Goal: Task Accomplishment & Management: Manage account settings

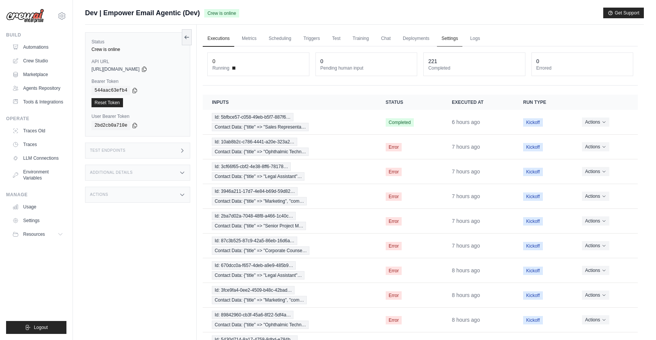
click at [443, 42] on link "Settings" at bounding box center [449, 39] width 25 height 16
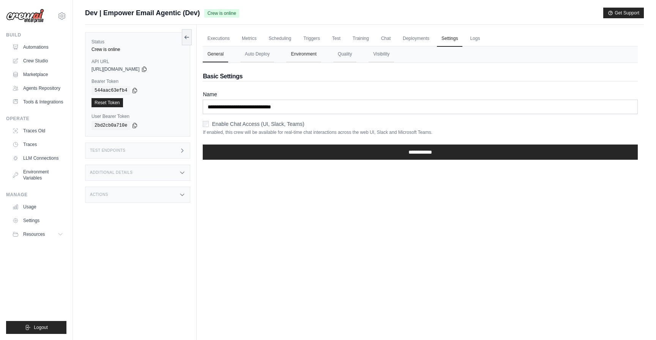
click at [308, 59] on button "Environment" at bounding box center [303, 54] width 35 height 16
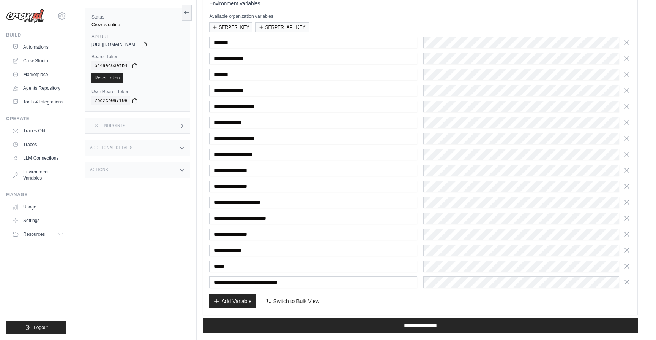
scroll to position [101, 0]
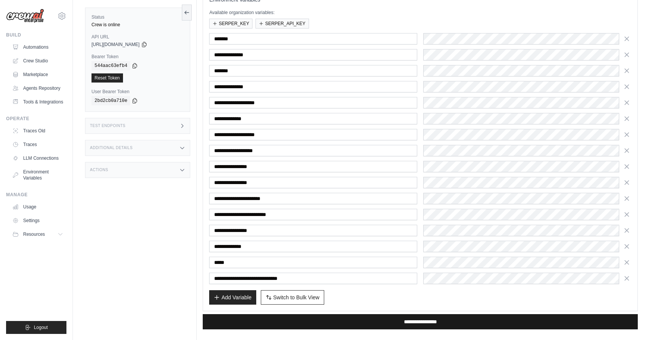
click at [423, 316] on input "**********" at bounding box center [420, 321] width 435 height 15
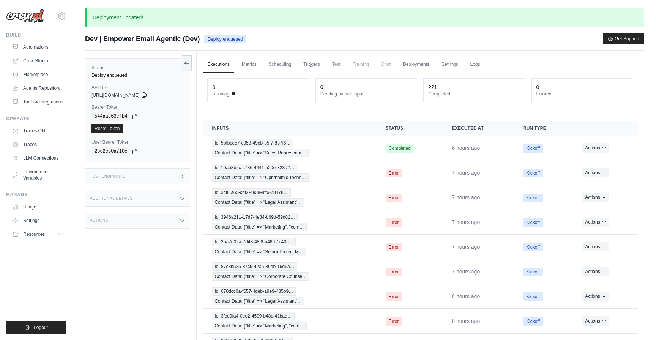
click at [152, 251] on div "Status Deploy enqueued API URL copied https://empower-email-agentic-0ae54a8d-0a…" at bounding box center [141, 221] width 112 height 340
click at [171, 196] on div "Additional Details" at bounding box center [137, 198] width 105 height 16
click at [172, 182] on div "Test Endpoints" at bounding box center [137, 176] width 105 height 16
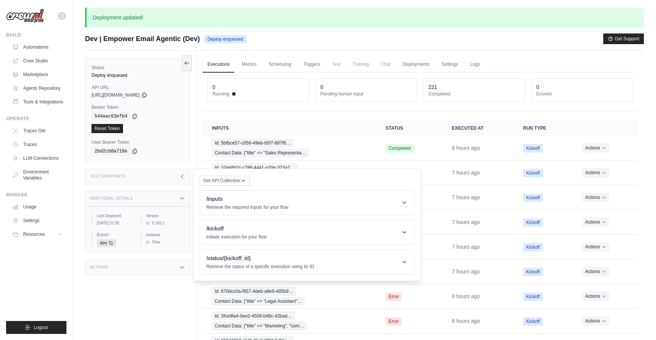
click at [168, 290] on div "Status Deploy enqueued API URL copied https://empower-email-agentic-0ae54a8d-0a…" at bounding box center [141, 221] width 112 height 340
click at [183, 297] on div "Status Deploy enqueued API URL copied https://empower-email-agentic-0ae54a8d-0a…" at bounding box center [141, 221] width 112 height 340
click at [447, 62] on link "Settings" at bounding box center [449, 65] width 25 height 16
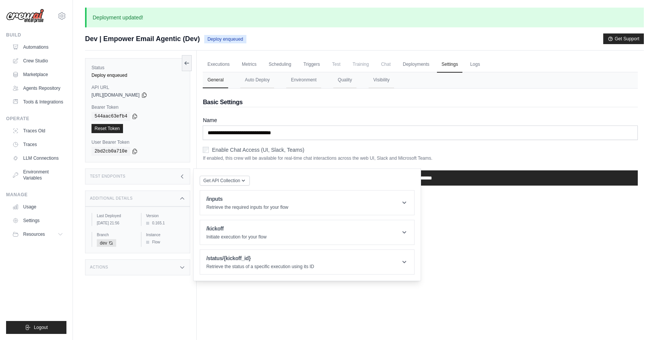
click at [481, 234] on div "Executions Metrics Scheduling Triggers Test Training Chat Deployments Settings …" at bounding box center [420, 221] width 447 height 340
click at [299, 78] on button "Environment" at bounding box center [303, 80] width 35 height 16
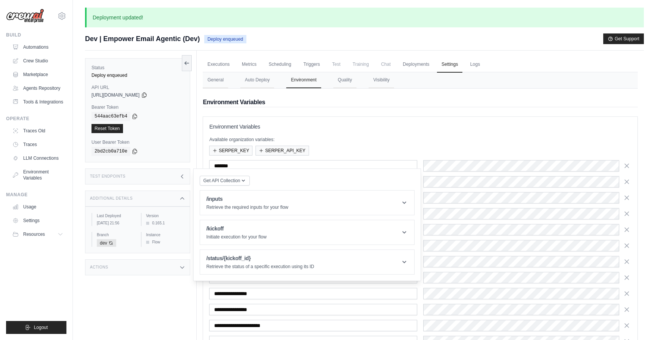
click at [141, 180] on div "Test Endpoints" at bounding box center [137, 176] width 105 height 16
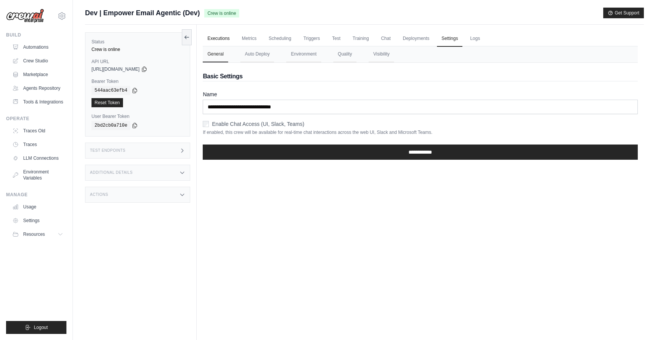
click at [221, 37] on link "Executions" at bounding box center [219, 39] width 32 height 16
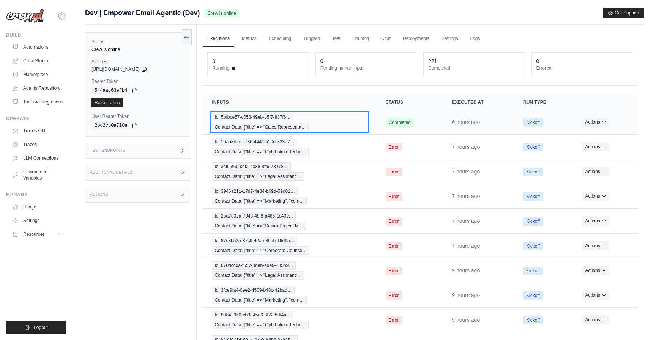
click at [328, 125] on div "Id: 5bfbce57-c058-49eb-b5f7-887f6… Contact Data: {"title" => "Sales Representa…" at bounding box center [289, 122] width 155 height 18
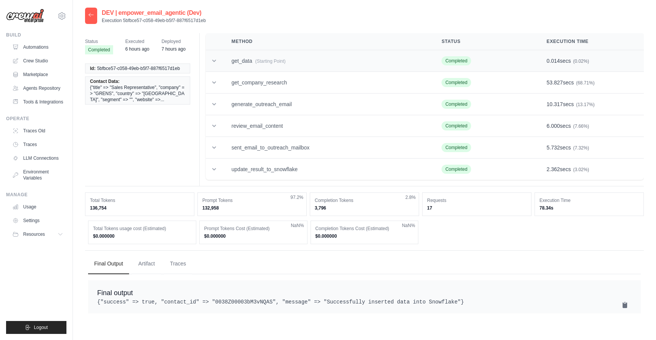
click at [312, 54] on td "get_data (Starting Point)" at bounding box center [328, 61] width 210 height 22
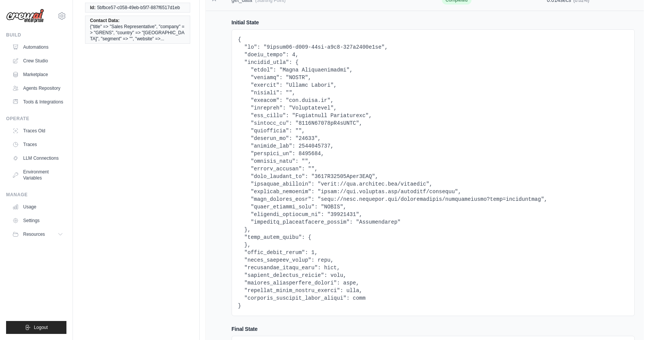
scroll to position [71, 0]
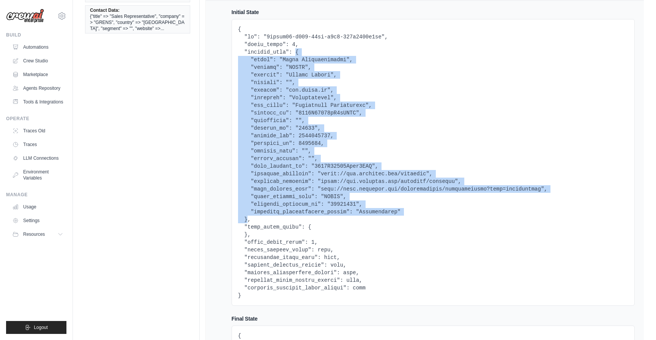
drag, startPoint x: 247, startPoint y: 218, endPoint x: 296, endPoint y: 52, distance: 172.1
click at [296, 52] on pre at bounding box center [433, 162] width 391 height 274
copy pre "{ "title": "Sales Representative", "company": "GRENS", "country": "United State…"
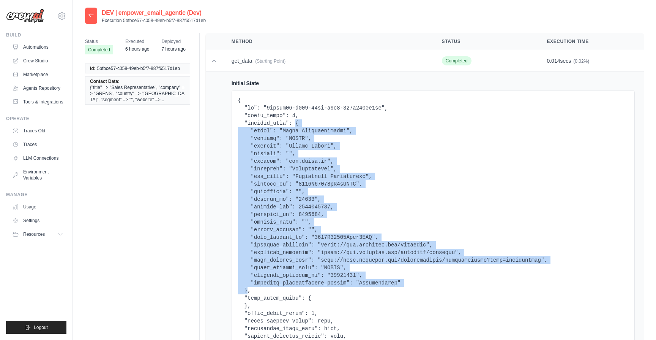
click at [92, 19] on div at bounding box center [91, 16] width 12 height 16
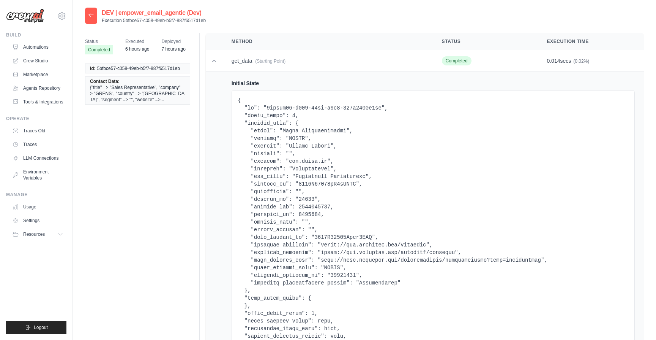
click at [90, 19] on div at bounding box center [91, 16] width 12 height 16
click at [90, 14] on icon at bounding box center [91, 15] width 6 height 6
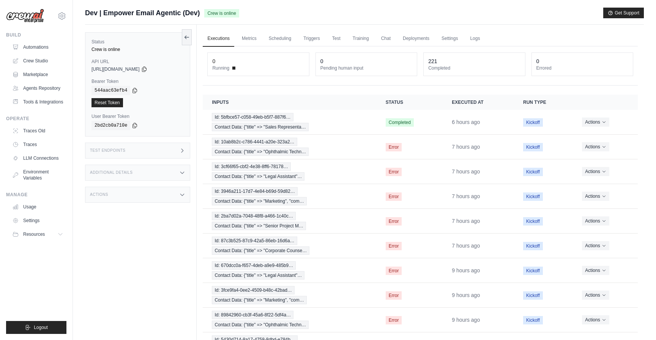
click at [174, 138] on div "Status Crew is online API URL copied https://empower-email-agentic-0ae54a8d-0a9…" at bounding box center [141, 195] width 112 height 340
click at [174, 150] on div "Test Endpoints" at bounding box center [137, 150] width 105 height 16
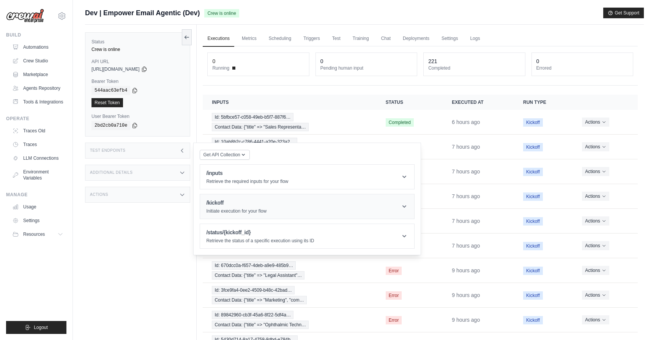
click at [229, 201] on h1 "/kickoff" at bounding box center [236, 203] width 60 height 8
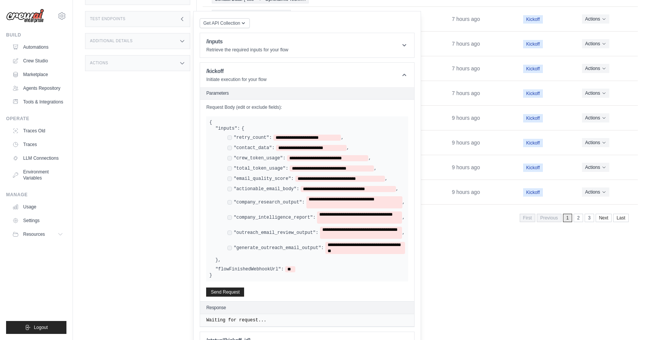
scroll to position [151, 0]
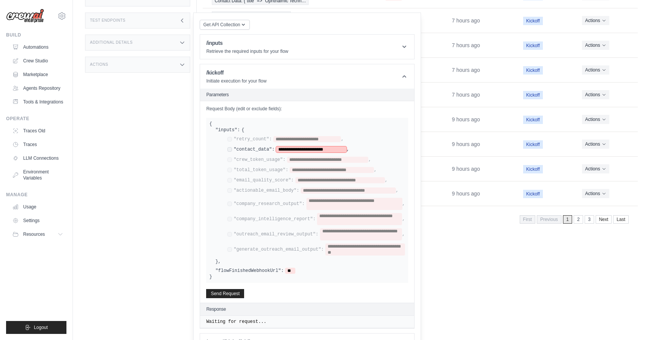
click at [289, 148] on span "**********" at bounding box center [311, 149] width 70 height 6
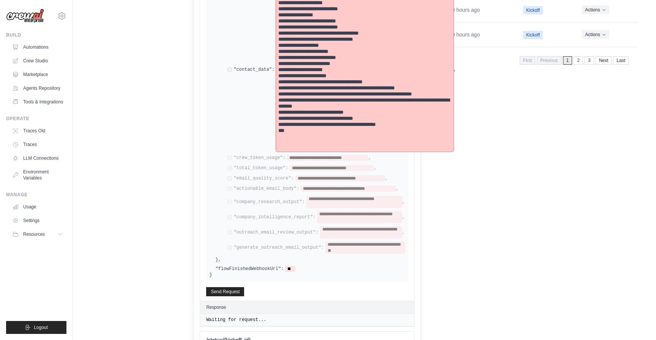
scroll to position [306, 0]
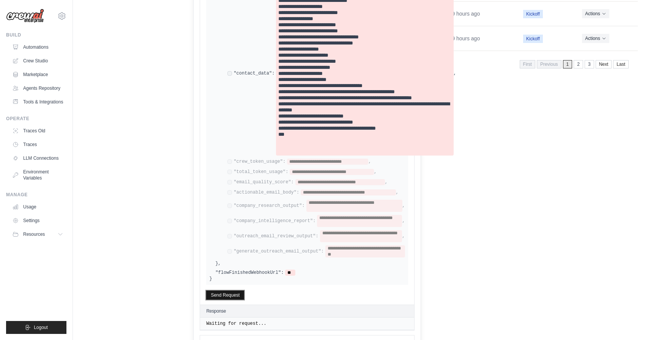
click at [240, 290] on button "Send Request" at bounding box center [225, 294] width 38 height 9
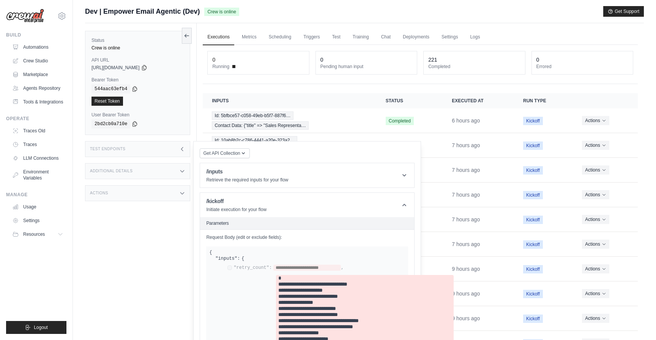
scroll to position [0, 0]
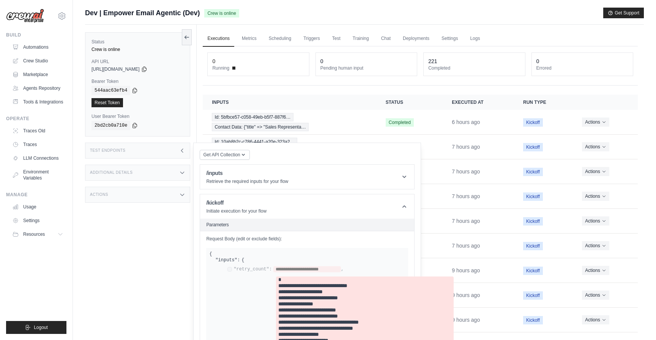
click at [157, 159] on div "Status Crew is online API URL copied https://empower-email-agentic-0ae54a8d-0a9…" at bounding box center [141, 195] width 112 height 340
click at [154, 153] on div "Test Endpoints" at bounding box center [137, 150] width 105 height 16
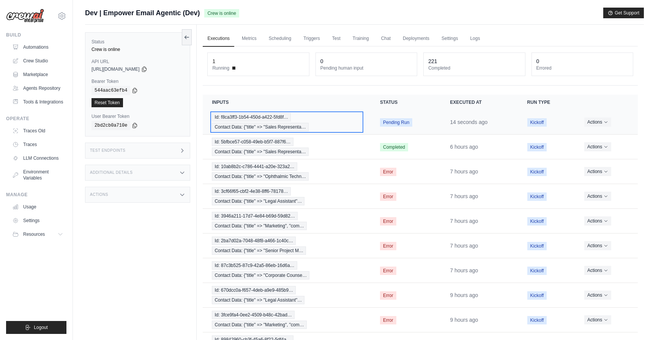
click at [346, 131] on div "Id: f8ca3ff3-1b54-450d-a422-5fd8f… Contact Data: {"title" => "Sales Representa…" at bounding box center [287, 122] width 150 height 18
click at [339, 129] on div "Id: f8ca3ff3-1b54-450d-a422-5fd8f… Contact Data: {"title" => "Sales Representa…" at bounding box center [287, 122] width 150 height 18
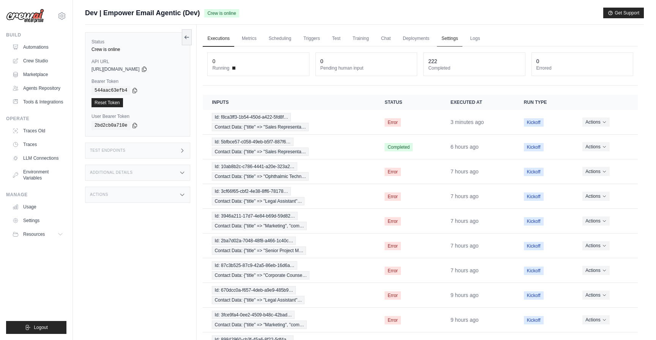
click at [443, 35] on link "Settings" at bounding box center [449, 39] width 25 height 16
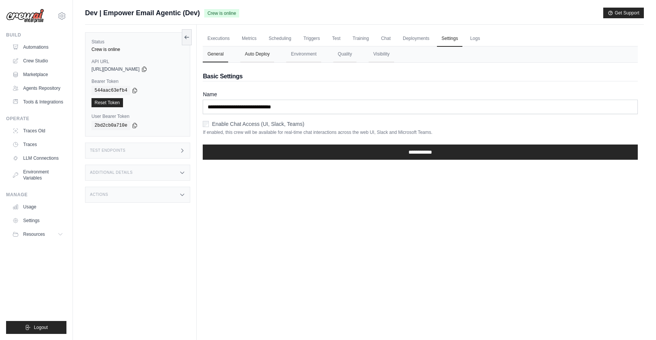
click at [262, 57] on button "Auto Deploy" at bounding box center [257, 54] width 34 height 16
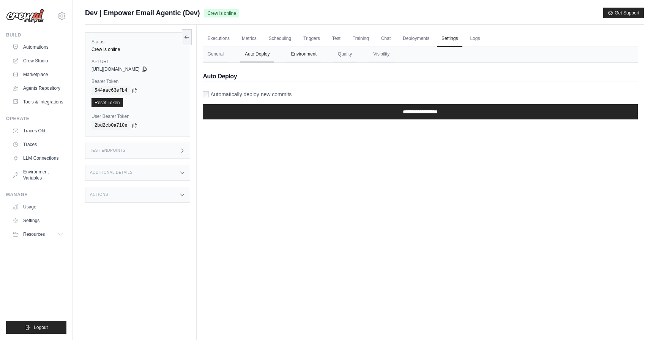
click at [321, 62] on button "Environment" at bounding box center [303, 54] width 35 height 16
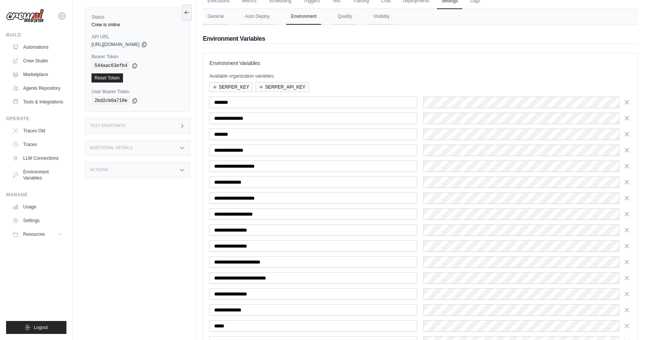
scroll to position [110, 0]
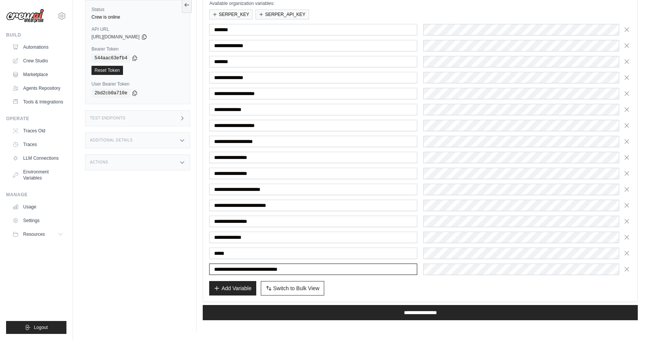
click at [307, 269] on input "**********" at bounding box center [313, 268] width 208 height 11
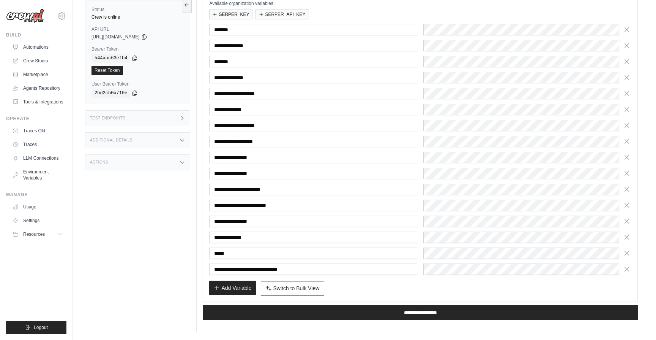
click at [242, 286] on button "Add Variable" at bounding box center [232, 287] width 47 height 14
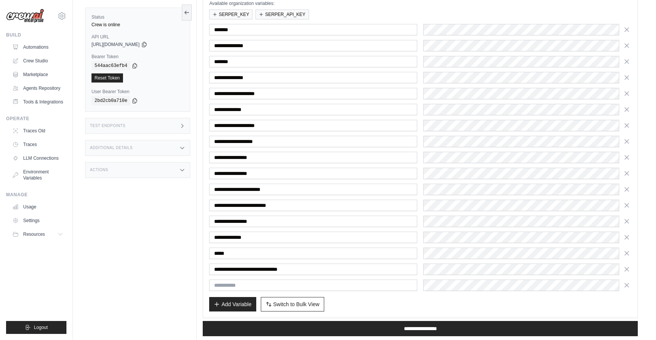
click at [261, 283] on input "text" at bounding box center [313, 284] width 208 height 11
click at [285, 280] on input "text" at bounding box center [313, 284] width 208 height 11
type input "**********"
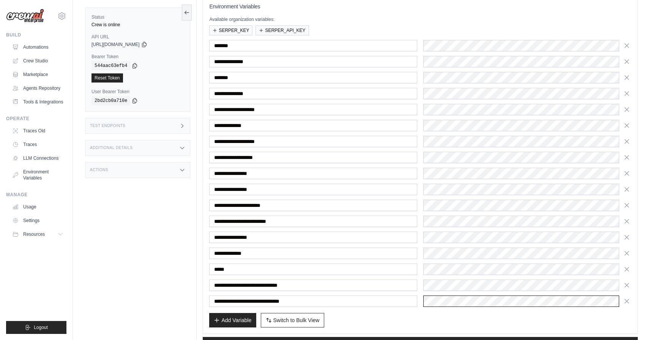
scroll to position [93, 0]
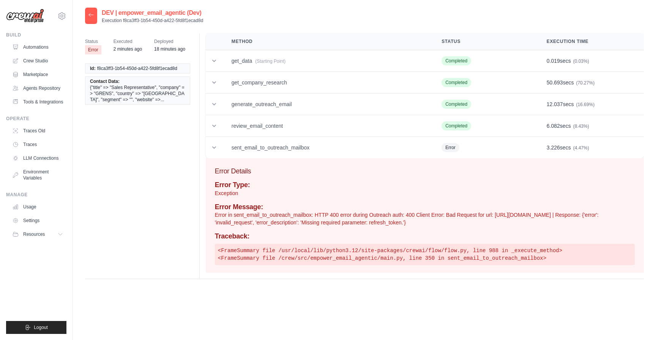
click at [162, 70] on span "f8ca3ff3-1b54-450d-a422-5fd8f1ecad8d" at bounding box center [137, 68] width 80 height 6
copy ul "f8ca3ff3-1b54-450d-a422-5fd8f1ecad8d"
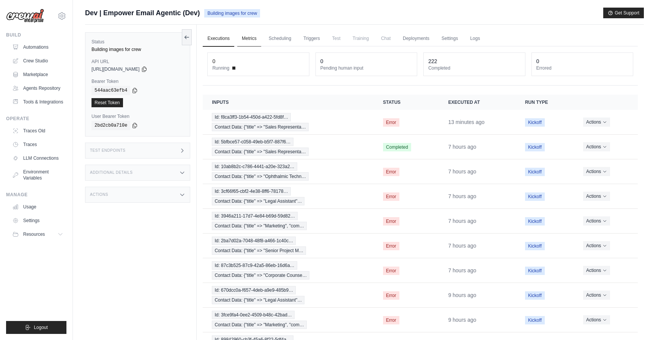
click at [251, 40] on link "Metrics" at bounding box center [249, 39] width 24 height 16
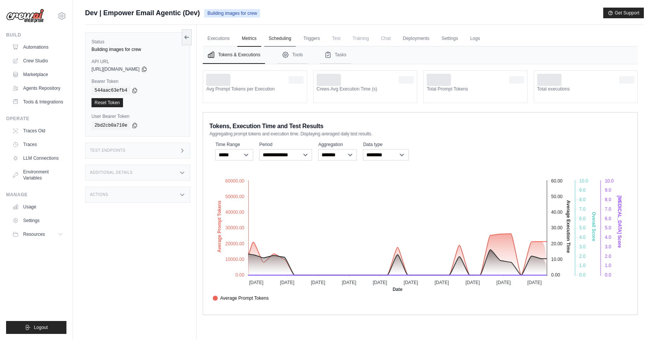
click at [280, 36] on link "Scheduling" at bounding box center [280, 39] width 32 height 16
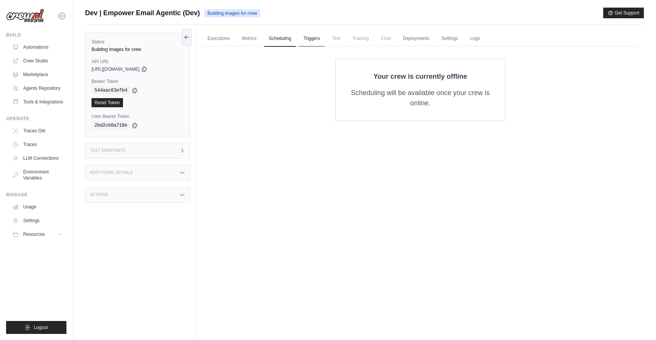
click at [308, 39] on link "Triggers" at bounding box center [312, 39] width 26 height 16
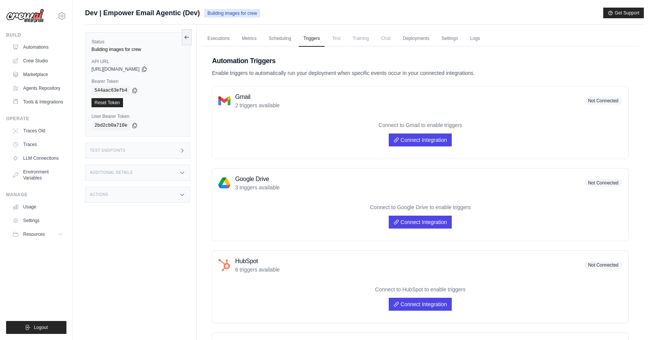
click at [30, 82] on ul "Automations Crew Studio Marketplace Agents Repository Tools & Integrations" at bounding box center [37, 74] width 57 height 67
click at [201, 186] on div "Executions Metrics Scheduling Triggers Test Training Chat Deployments Settings …" at bounding box center [420, 346] width 447 height 642
click at [340, 41] on span "Test" at bounding box center [336, 38] width 17 height 15
click at [335, 41] on span "Test" at bounding box center [336, 38] width 17 height 15
click at [423, 40] on link "Deployments" at bounding box center [416, 39] width 36 height 16
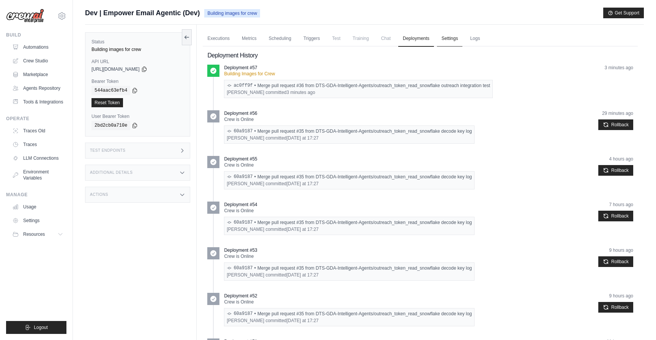
click at [447, 38] on link "Settings" at bounding box center [449, 39] width 25 height 16
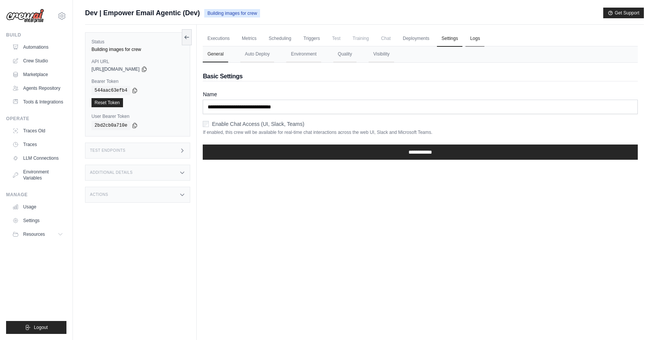
click at [470, 38] on link "Logs" at bounding box center [475, 39] width 19 height 16
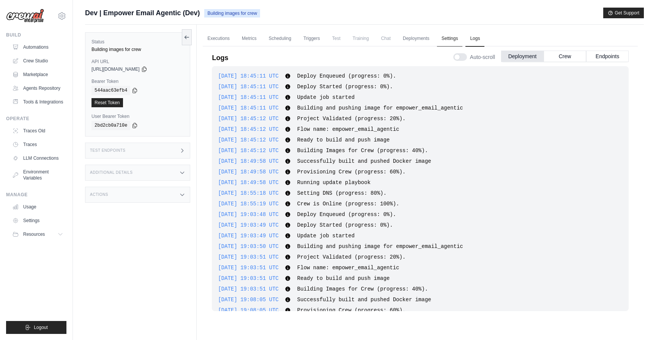
scroll to position [2349, 0]
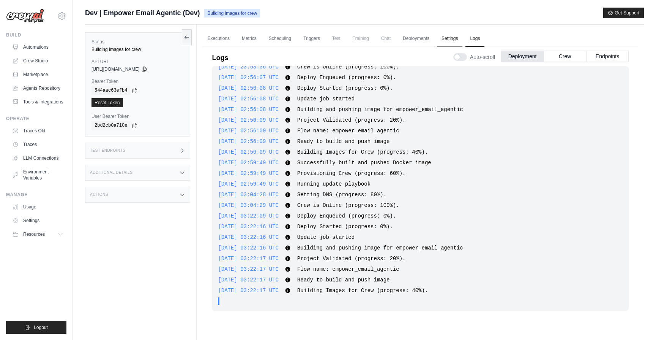
click at [450, 41] on link "Settings" at bounding box center [449, 39] width 25 height 16
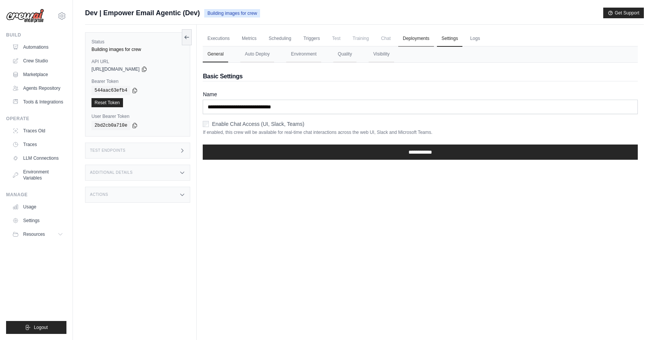
click at [410, 41] on link "Deployments" at bounding box center [416, 39] width 36 height 16
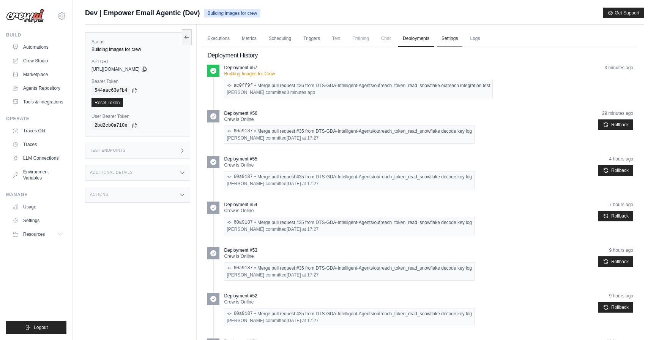
click at [452, 44] on link "Settings" at bounding box center [449, 39] width 25 height 16
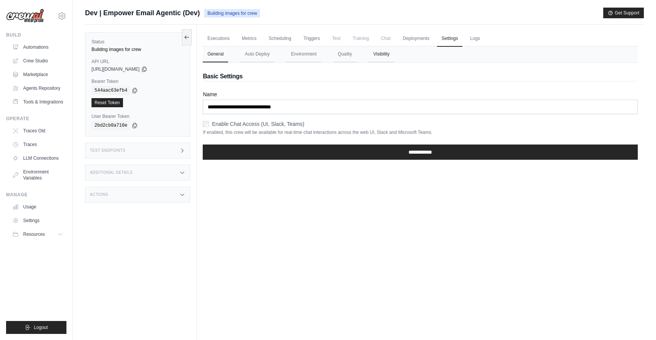
click at [379, 57] on button "Visibility" at bounding box center [381, 54] width 25 height 16
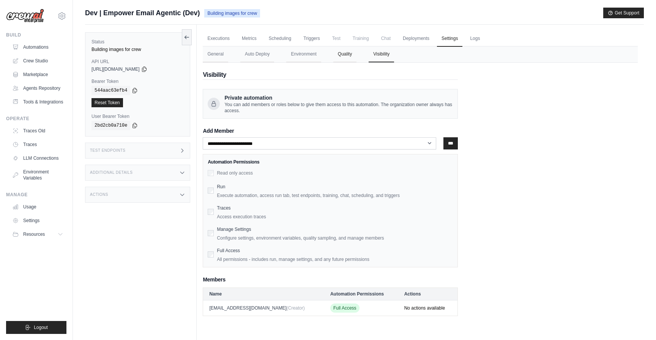
click at [349, 60] on button "Quality" at bounding box center [345, 54] width 23 height 16
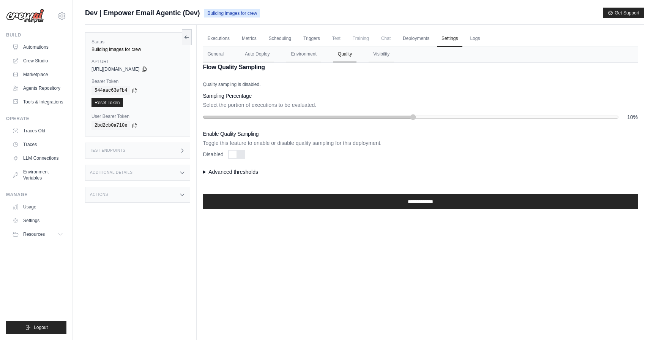
click at [327, 60] on nav "General Auto Deploy Environment Quality Visibility" at bounding box center [420, 54] width 435 height 16
click at [305, 55] on button "Environment" at bounding box center [303, 54] width 35 height 16
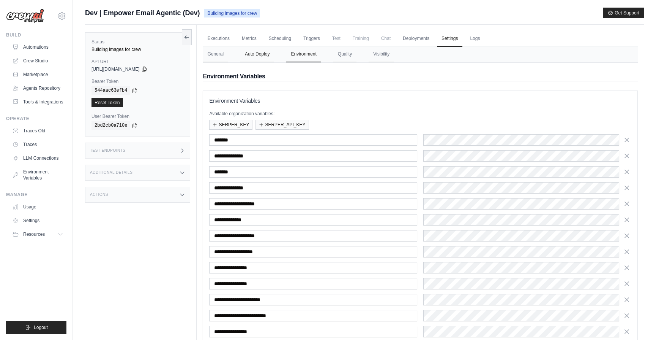
click at [265, 57] on button "Auto Deploy" at bounding box center [257, 54] width 34 height 16
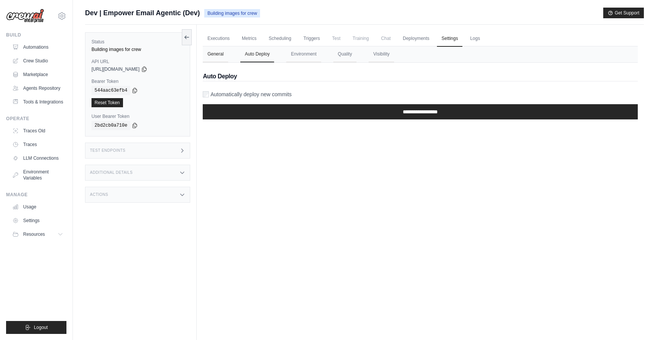
click at [210, 60] on button "General" at bounding box center [215, 54] width 25 height 16
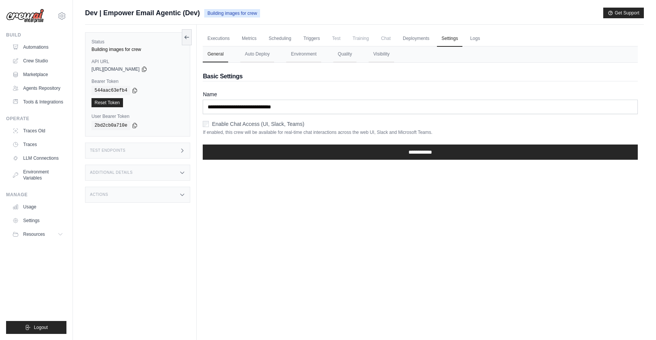
click at [265, 285] on div "Executions Metrics Scheduling Triggers Test Training Chat Deployments Settings …" at bounding box center [420, 195] width 447 height 340
click at [385, 49] on button "Visibility" at bounding box center [381, 54] width 25 height 16
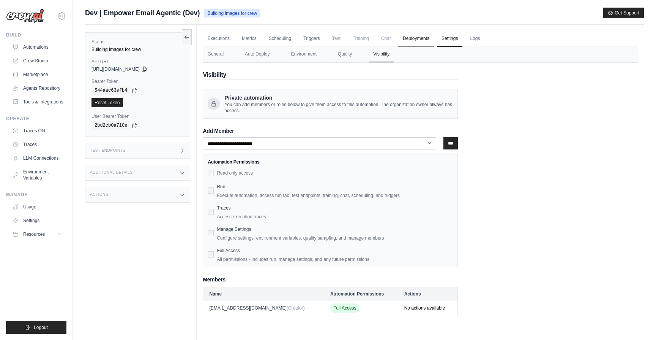
click at [416, 35] on link "Deployments" at bounding box center [416, 39] width 36 height 16
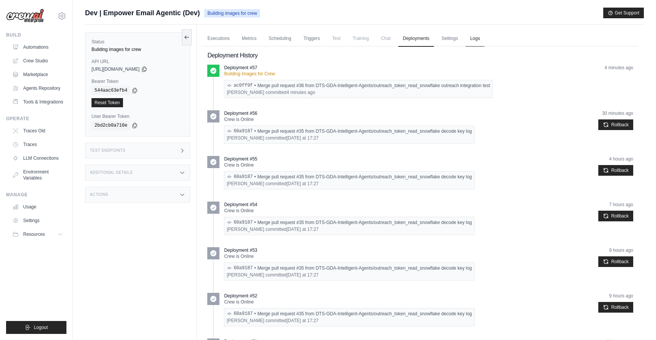
click at [470, 37] on link "Logs" at bounding box center [475, 39] width 19 height 16
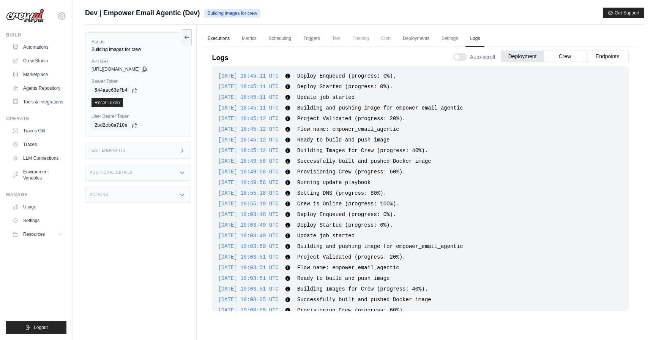
click at [203, 41] on link "Executions" at bounding box center [219, 39] width 32 height 16
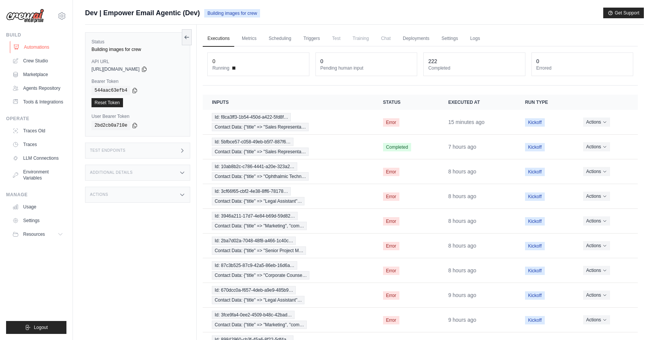
click at [38, 42] on link "Automations" at bounding box center [38, 47] width 57 height 12
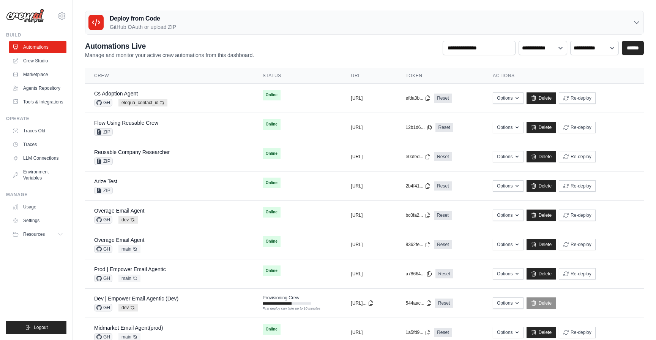
click at [205, 303] on div "Dev | Empower Email Agentic (Dev) GH dev Auto-deploy enabled" at bounding box center [169, 302] width 150 height 17
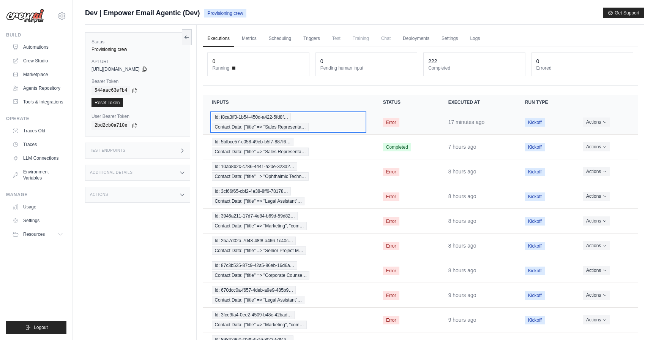
click at [341, 125] on div "Id: f8ca3ff3-1b54-450d-a422-5fd8f… Contact Data: {"title" => "Sales Representa…" at bounding box center [288, 122] width 153 height 18
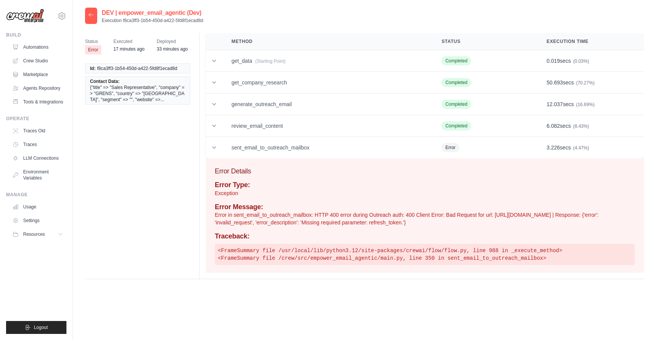
click at [164, 22] on p "Execution f8ca3ff3-1b54-450d-a422-5fd8f1ecad8d" at bounding box center [152, 20] width 101 height 6
click at [210, 21] on div "DEV | empower_email_agentic (Dev) Execution f8ca3ff3-1b54-450d-a422-5fd8f1ecad8d" at bounding box center [364, 16] width 559 height 16
drag, startPoint x: 210, startPoint y: 21, endPoint x: 128, endPoint y: 21, distance: 81.7
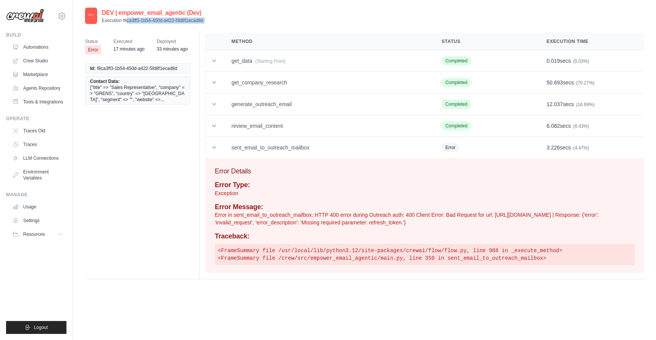
click at [128, 21] on div "DEV | empower_email_agentic (Dev) Execution f8ca3ff3-1b54-450d-a422-5fd8f1ecad8d" at bounding box center [364, 16] width 559 height 16
copy div "f8ca3ff3-1b54-450d-a422-5fd8f1ecad8d"
click at [93, 14] on icon at bounding box center [91, 15] width 6 height 6
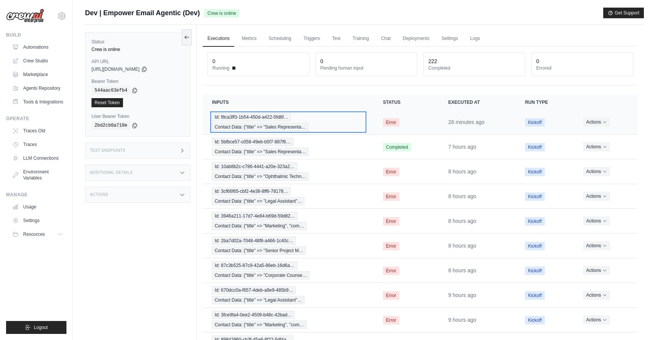
click at [357, 125] on div "Id: f8ca3ff3-1b54-450d-a422-5fd8f… Contact Data: {"title" => "Sales Representa…" at bounding box center [288, 122] width 153 height 18
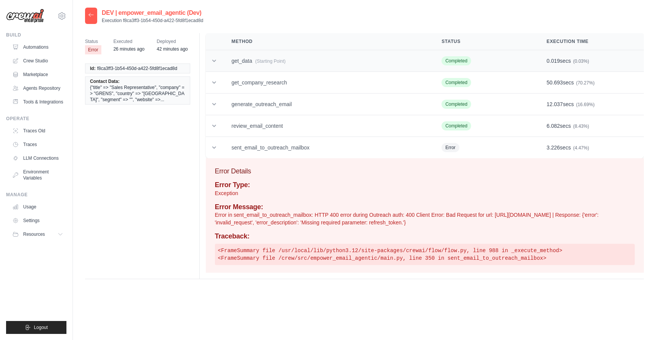
click at [307, 65] on td "get_data (Starting Point)" at bounding box center [328, 61] width 210 height 22
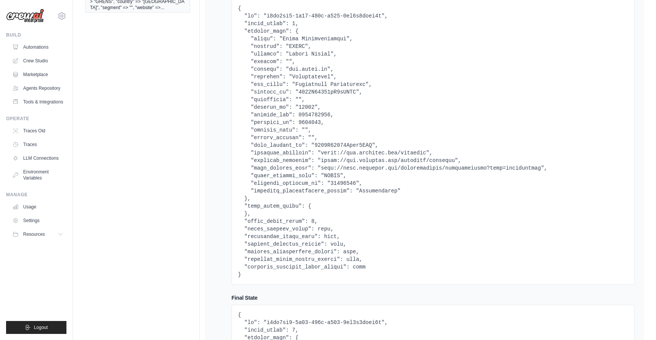
scroll to position [96, 0]
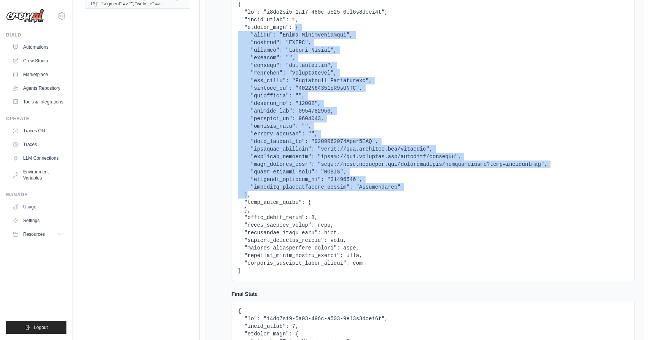
drag, startPoint x: 295, startPoint y: 29, endPoint x: 248, endPoint y: 196, distance: 174.0
click at [248, 196] on pre at bounding box center [433, 138] width 391 height 274
copy pre "{ "title": "Sales Representative", "company": "GRENS", "country": "United State…"
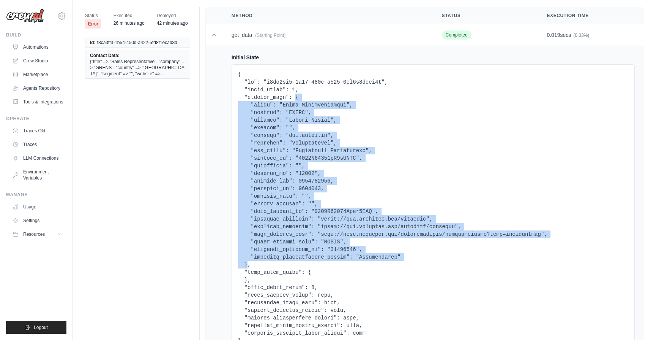
scroll to position [0, 0]
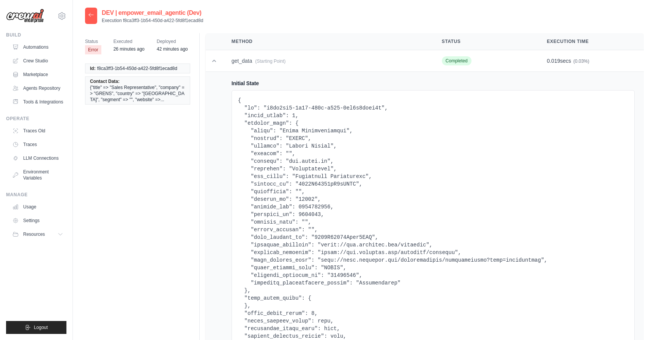
click at [92, 18] on div at bounding box center [91, 16] width 12 height 16
click at [89, 16] on icon at bounding box center [91, 15] width 6 height 6
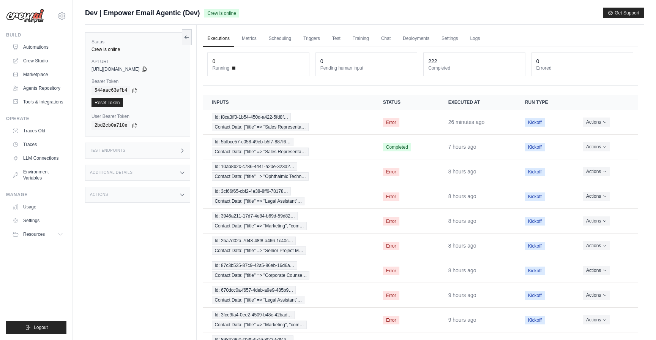
click at [157, 153] on div "Test Endpoints" at bounding box center [137, 150] width 105 height 16
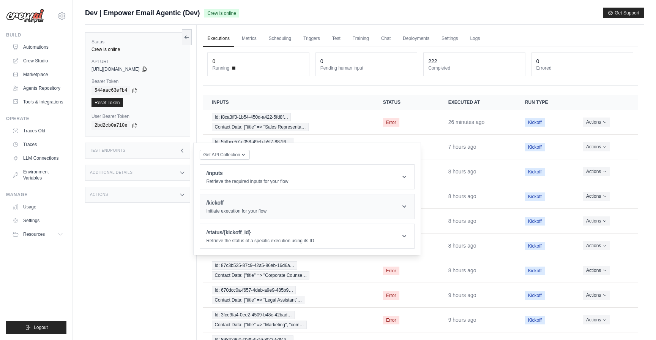
click at [244, 211] on p "Initiate execution for your flow" at bounding box center [236, 211] width 60 height 6
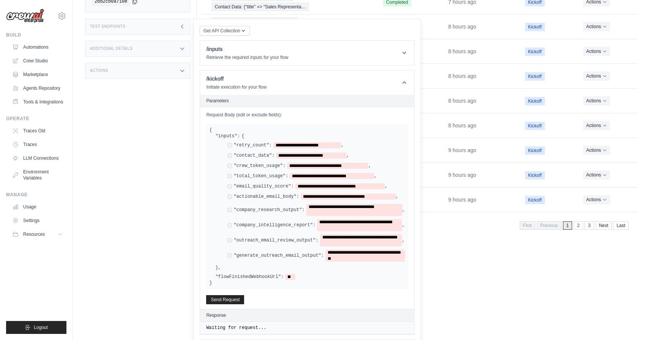
scroll to position [144, 0]
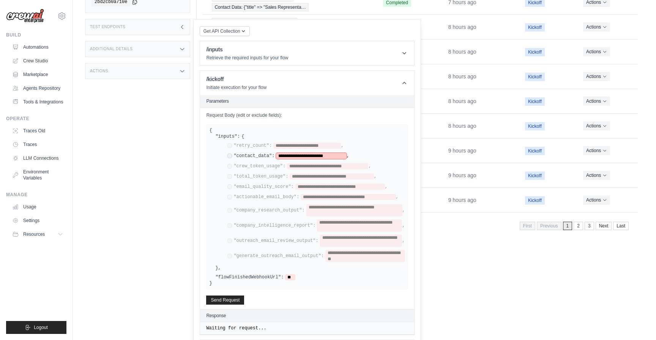
click at [315, 156] on span "**********" at bounding box center [311, 156] width 70 height 6
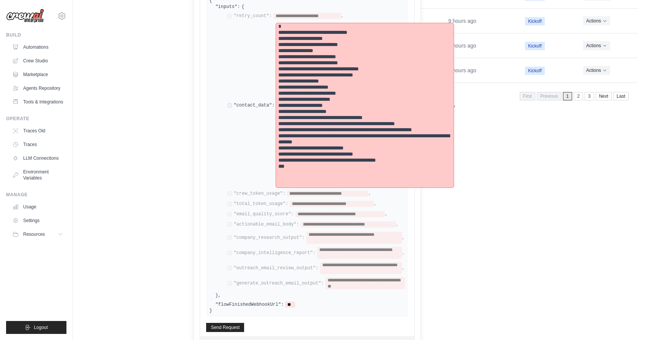
scroll to position [310, 0]
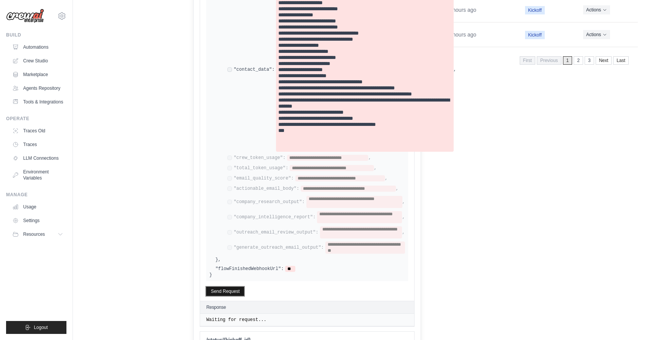
click at [234, 290] on button "Send Request" at bounding box center [225, 290] width 38 height 9
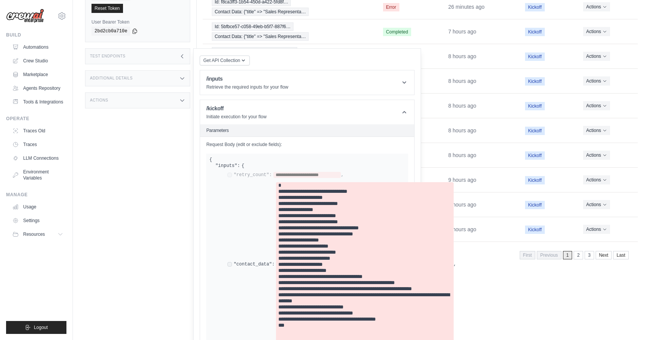
scroll to position [0, 0]
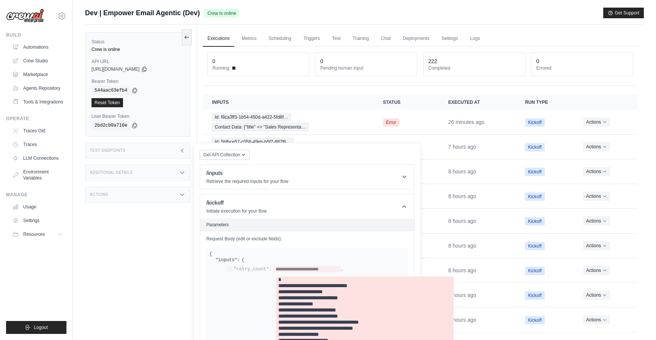
click at [172, 147] on div "Test Endpoints" at bounding box center [137, 150] width 105 height 16
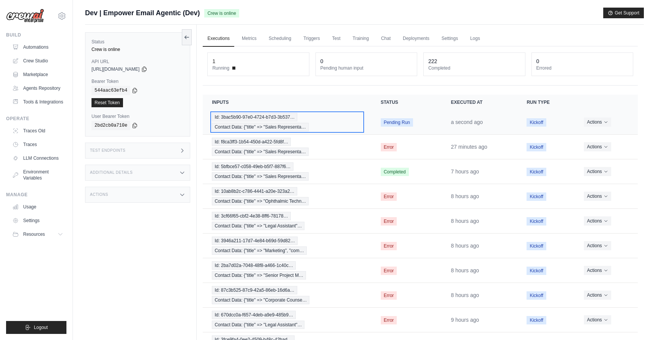
click at [336, 124] on div "Id: 3bac5b90-97e0-4724-b7d3-3b537… Contact Data: {"title" => "Sales Representa…" at bounding box center [287, 122] width 150 height 18
click at [343, 126] on div "Id: 3bac5b90-97e0-4724-b7d3-3b537… Contact Data: {"title" => "Sales Representa…" at bounding box center [287, 122] width 150 height 18
click at [356, 126] on div "Id: 3bac5b90-97e0-4724-b7d3-3b537… Contact Data: {"title" => "Sales Representa…" at bounding box center [287, 122] width 150 height 18
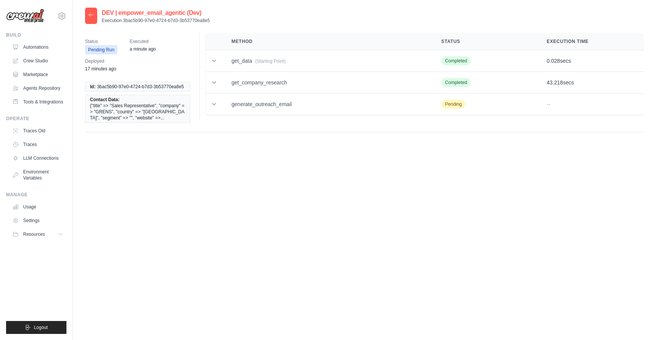
click at [195, 164] on div "DEV | empower_email_agentic (Dev) Execution 3bac5b90-97e0-4724-b7d3-3b53770ea8e…" at bounding box center [364, 178] width 559 height 340
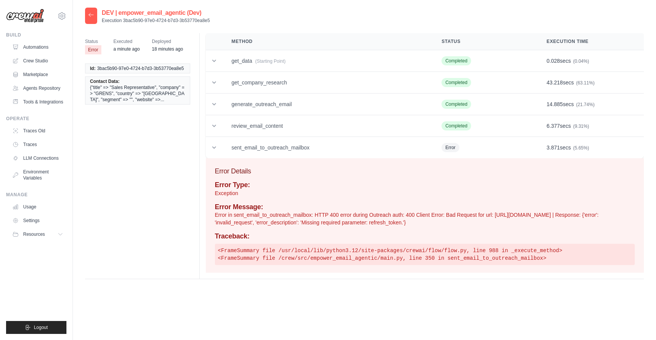
drag, startPoint x: 210, startPoint y: 21, endPoint x: 124, endPoint y: 19, distance: 86.2
click at [124, 19] on div "DEV | empower_email_agentic (Dev) Execution 3bac5b90-97e0-4724-b7d3-3b53770ea8e5" at bounding box center [364, 16] width 559 height 16
copy p "3bac5b90-97e0-4724-b7d3-3b53770ea8e5"
click at [93, 15] on icon at bounding box center [91, 15] width 6 height 6
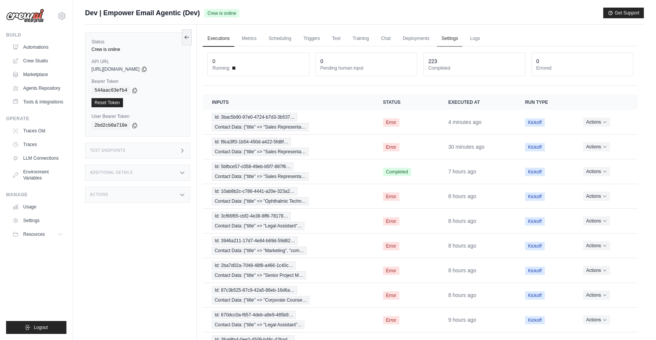
click at [457, 38] on link "Settings" at bounding box center [449, 39] width 25 height 16
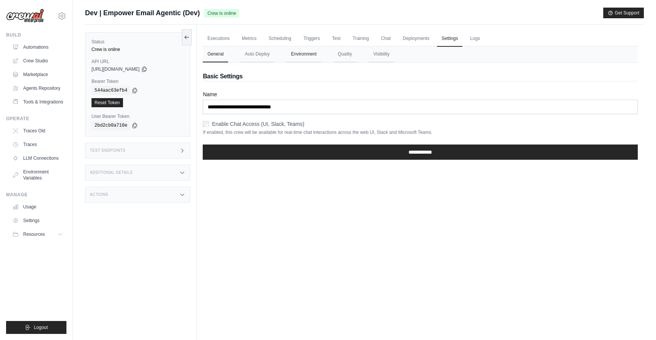
click at [308, 46] on button "Environment" at bounding box center [303, 54] width 35 height 16
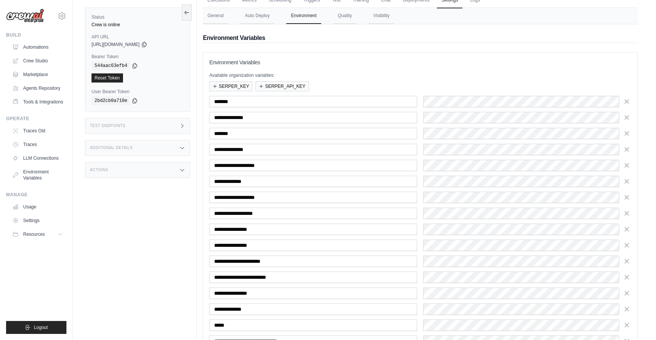
scroll to position [110, 0]
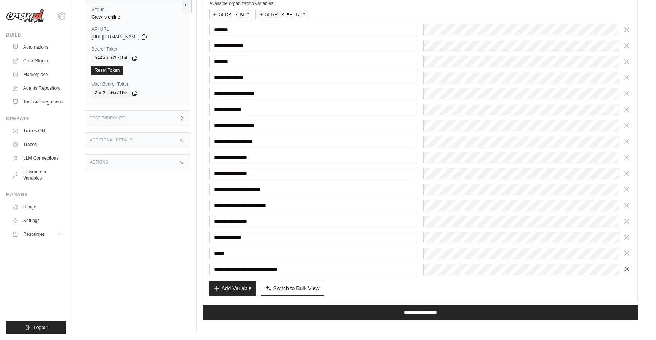
click at [630, 266] on icon "button" at bounding box center [627, 269] width 8 height 8
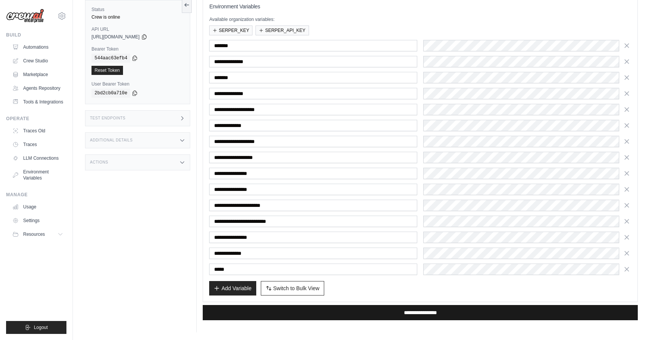
click at [375, 308] on input "**********" at bounding box center [420, 312] width 435 height 15
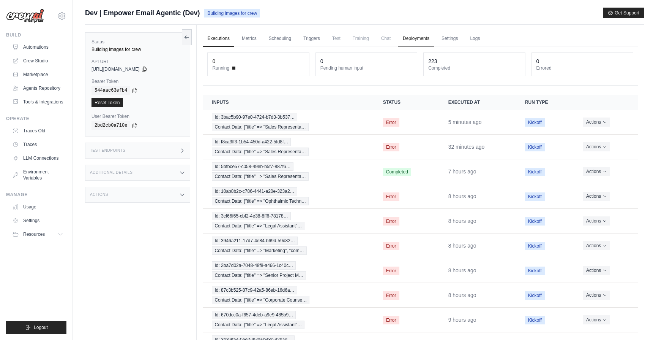
click at [426, 42] on link "Deployments" at bounding box center [416, 39] width 36 height 16
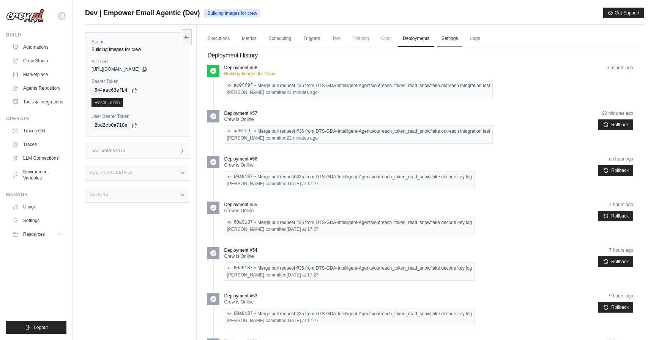
click at [449, 43] on link "Settings" at bounding box center [449, 39] width 25 height 16
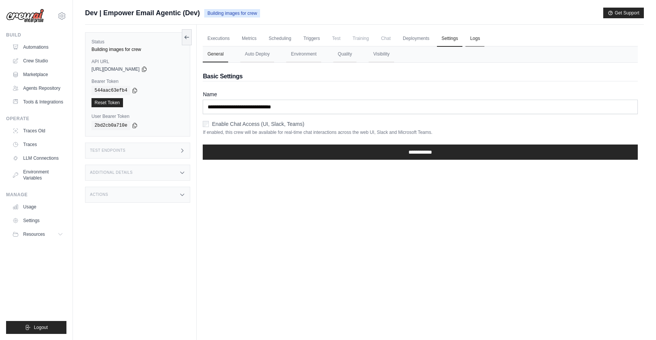
click at [479, 38] on link "Logs" at bounding box center [475, 39] width 19 height 16
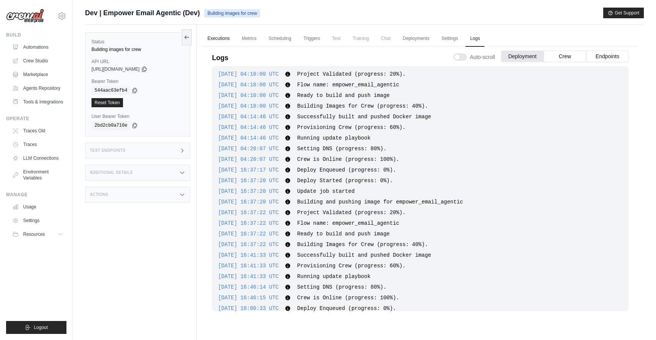
click at [218, 41] on link "Executions" at bounding box center [219, 39] width 32 height 16
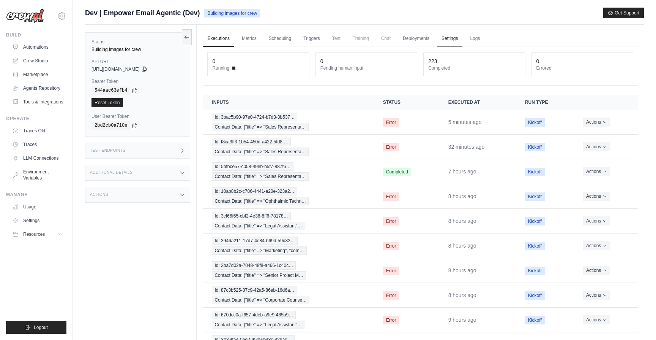
click at [441, 37] on link "Settings" at bounding box center [449, 39] width 25 height 16
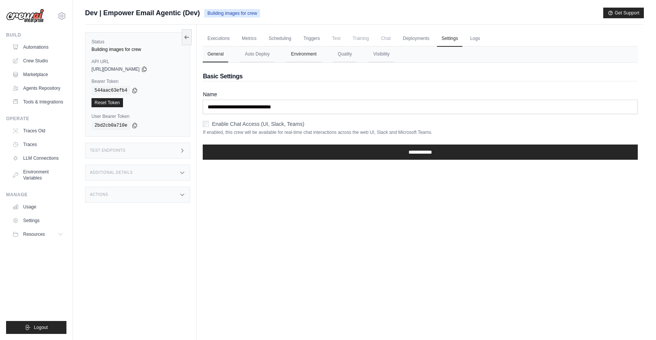
click at [305, 55] on button "Environment" at bounding box center [303, 54] width 35 height 16
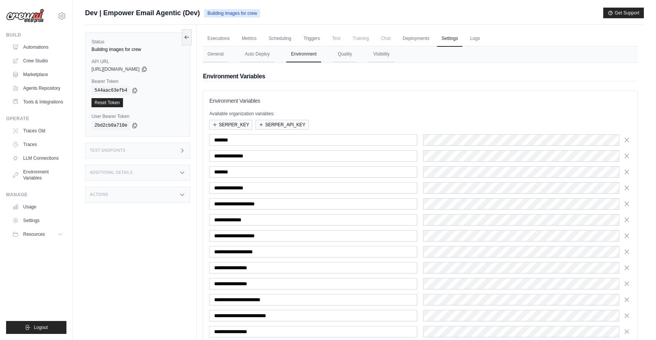
scroll to position [94, 0]
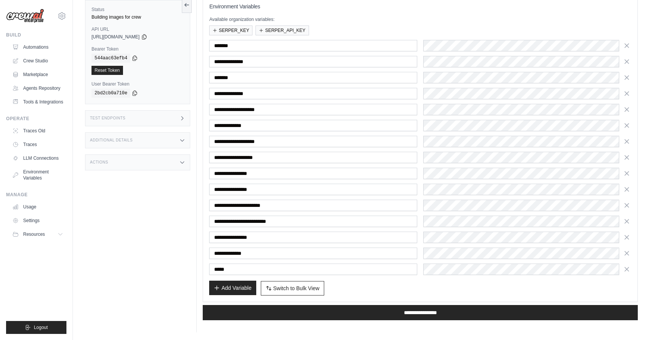
click at [240, 285] on button "Add Variable" at bounding box center [232, 287] width 47 height 14
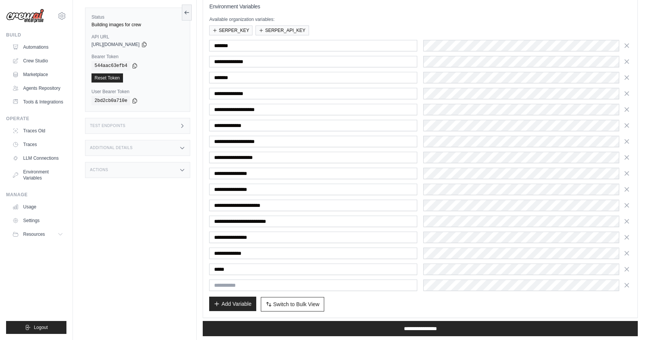
click at [240, 285] on input "text" at bounding box center [313, 284] width 208 height 11
type input "*"
click at [288, 281] on input "text" at bounding box center [313, 284] width 208 height 11
paste input "**********"
type input "**********"
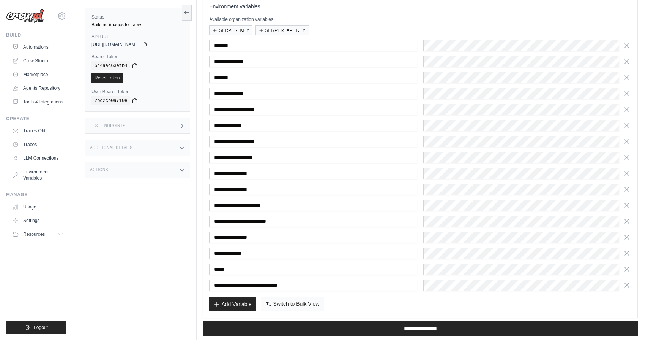
click at [275, 301] on span "Switch to Bulk View" at bounding box center [297, 304] width 46 height 8
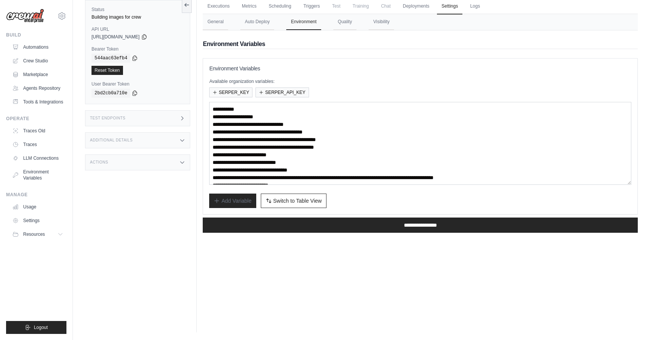
scroll to position [30, 0]
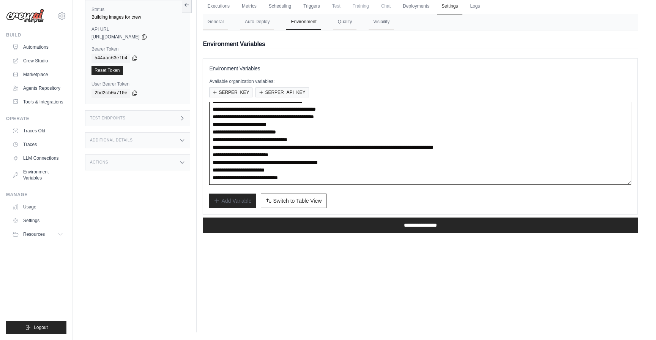
click at [332, 174] on textarea "**********" at bounding box center [420, 143] width 422 height 83
paste textarea "**********"
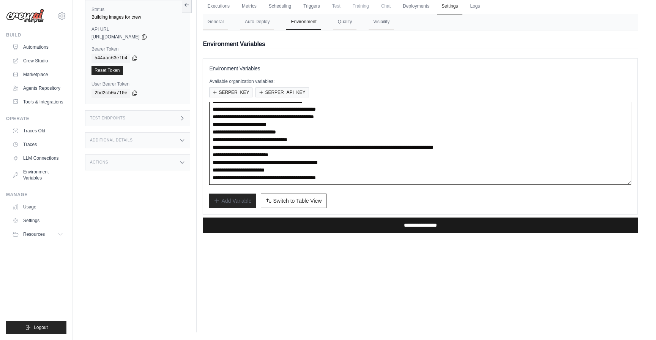
type textarea "**********"
click at [337, 221] on input "**********" at bounding box center [420, 224] width 435 height 15
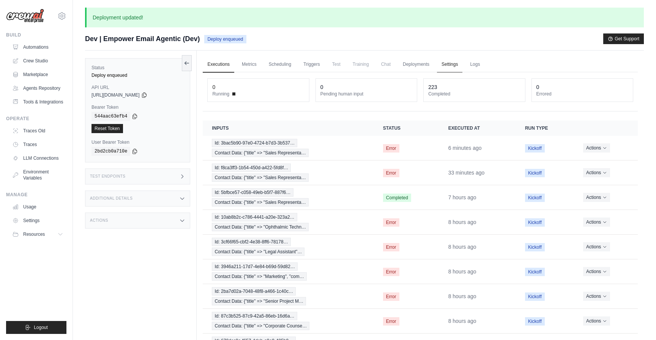
click at [448, 60] on link "Settings" at bounding box center [449, 65] width 25 height 16
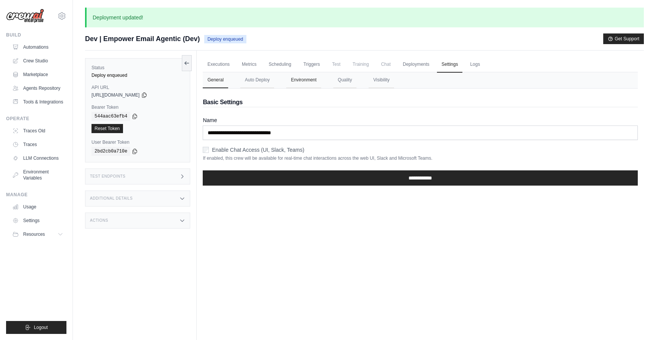
click at [308, 85] on button "Environment" at bounding box center [303, 80] width 35 height 16
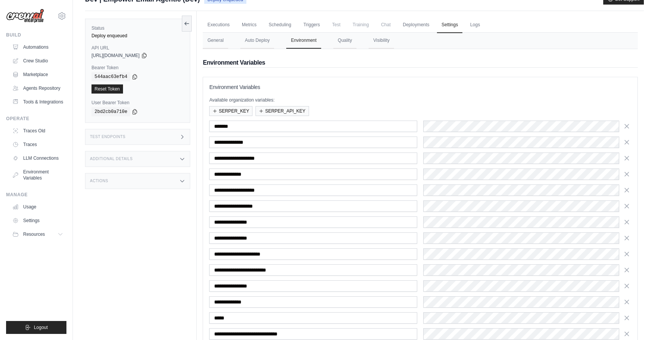
scroll to position [104, 0]
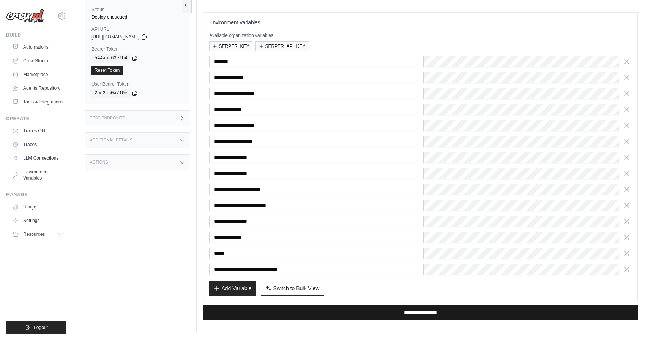
click at [500, 313] on input "**********" at bounding box center [420, 312] width 435 height 15
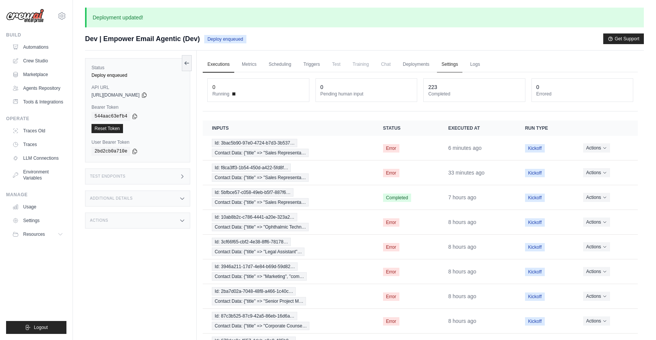
click at [451, 64] on link "Settings" at bounding box center [449, 65] width 25 height 16
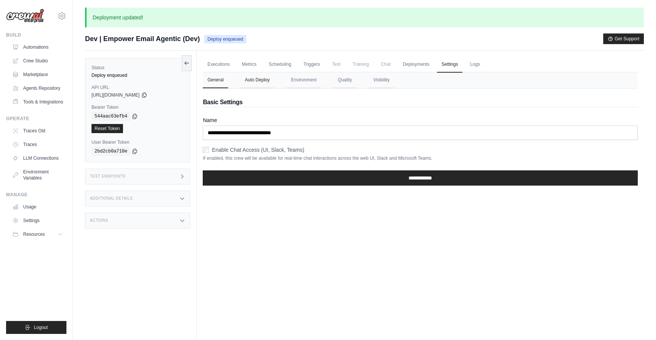
click at [255, 80] on button "Auto Deploy" at bounding box center [257, 80] width 34 height 16
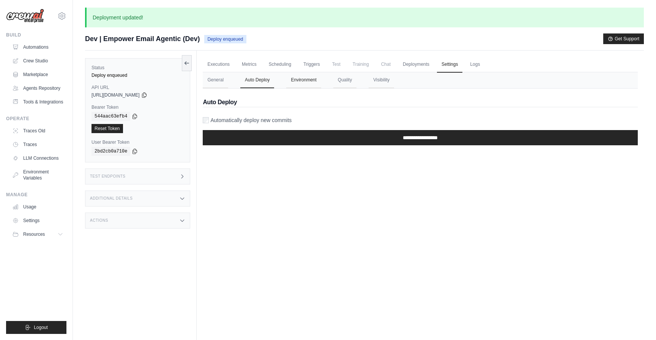
click at [303, 82] on button "Environment" at bounding box center [303, 80] width 35 height 16
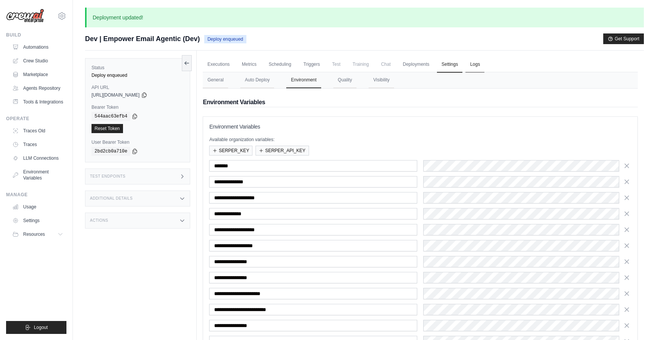
click at [471, 64] on link "Logs" at bounding box center [475, 65] width 19 height 16
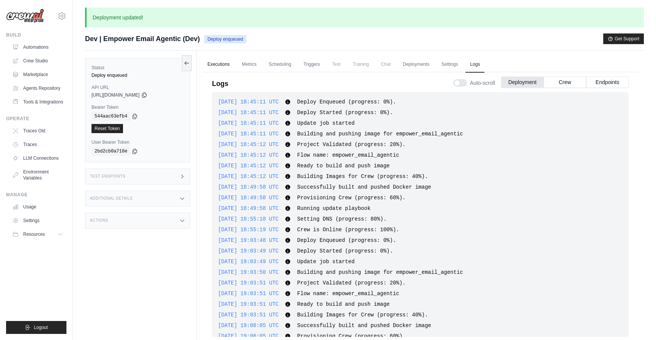
scroll to position [2541, 0]
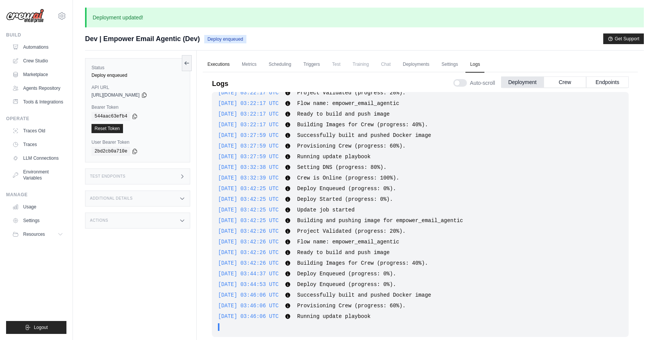
click at [223, 68] on link "Executions" at bounding box center [219, 65] width 32 height 16
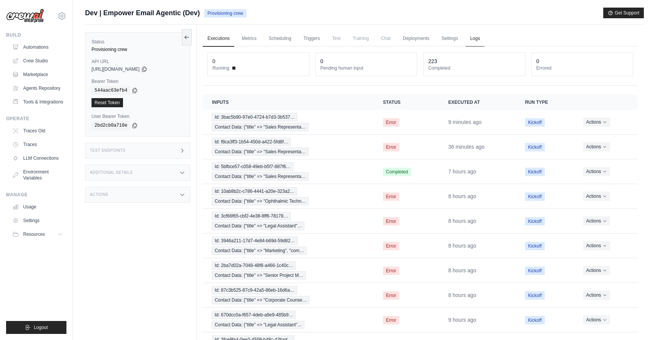
click at [476, 36] on link "Logs" at bounding box center [475, 39] width 19 height 16
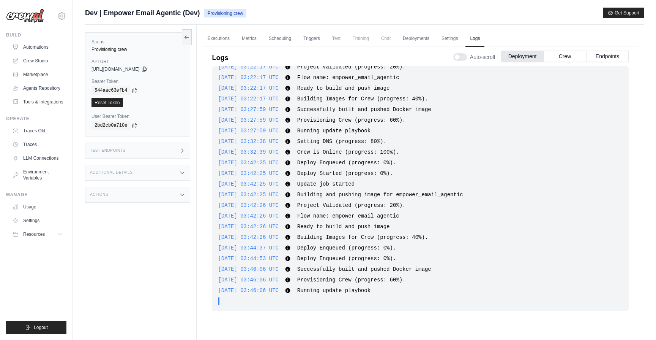
scroll to position [2537, 0]
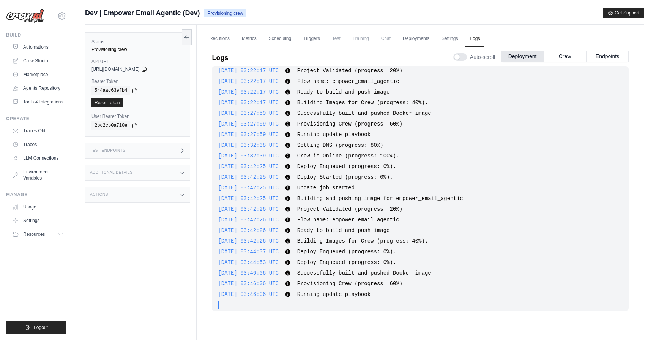
click at [342, 225] on div "2025-09-26 18:45:11 UTC Deploy Enqueued (progress: 0%). Show more Show less 202…" at bounding box center [420, 188] width 417 height 245
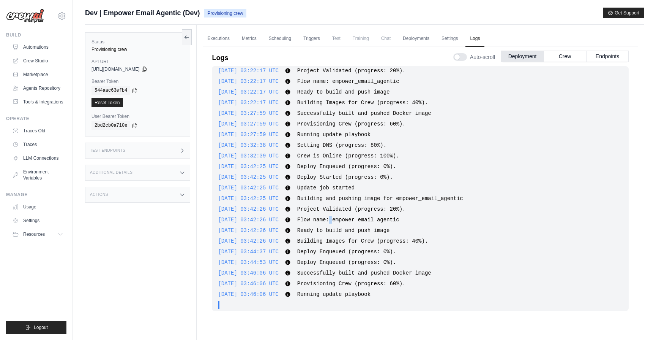
click at [341, 220] on span "Flow name: empower_email_agentic" at bounding box center [348, 220] width 102 height 6
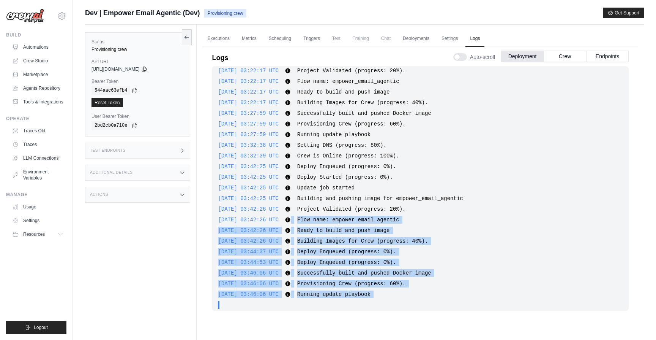
click at [371, 296] on span "Running update playbook" at bounding box center [333, 294] width 73 height 6
click at [397, 295] on div "2025-09-30 03:46:06 UTC Running update playbook Show more Show less" at bounding box center [420, 294] width 405 height 8
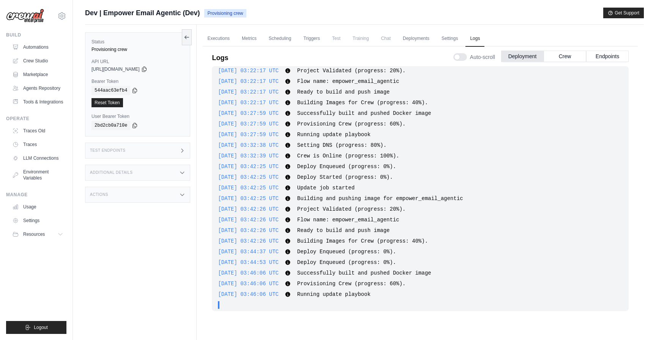
click at [397, 295] on div "2025-09-30 03:46:06 UTC Running update playbook Show more Show less" at bounding box center [420, 294] width 405 height 8
click at [368, 221] on span "Flow name: empower_email_agentic" at bounding box center [348, 220] width 102 height 6
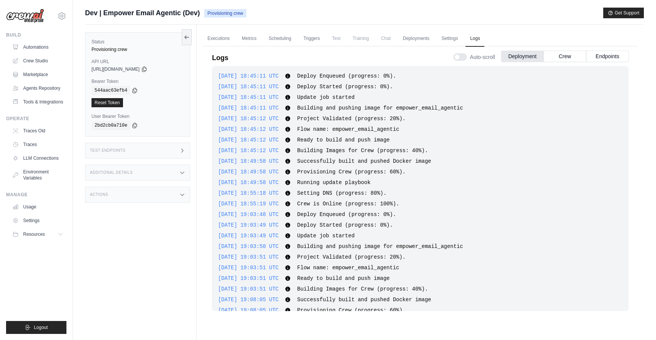
scroll to position [2624, 0]
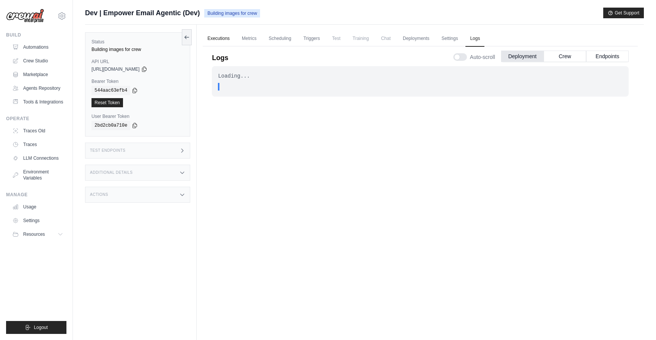
click at [215, 37] on link "Executions" at bounding box center [219, 39] width 32 height 16
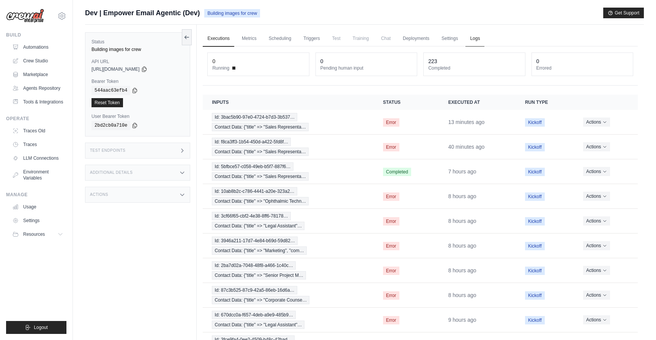
click at [474, 36] on link "Logs" at bounding box center [475, 39] width 19 height 16
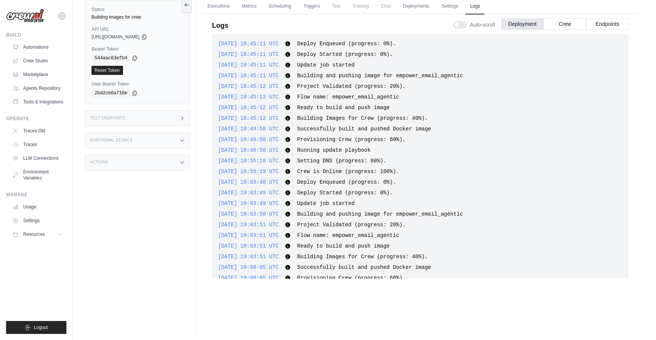
scroll to position [2636, 0]
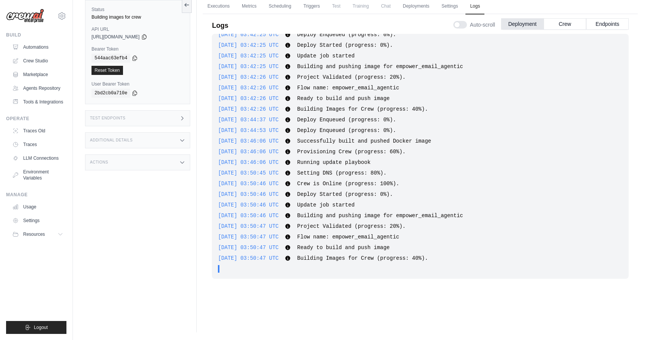
click at [373, 238] on span "Flow name: empower_email_agentic" at bounding box center [348, 237] width 102 height 6
click at [373, 243] on div "[DATE] 18:45:11 UTC Deploy Enqueued (progress: 0%). Show more Show less [DATE] …" at bounding box center [420, 156] width 417 height 245
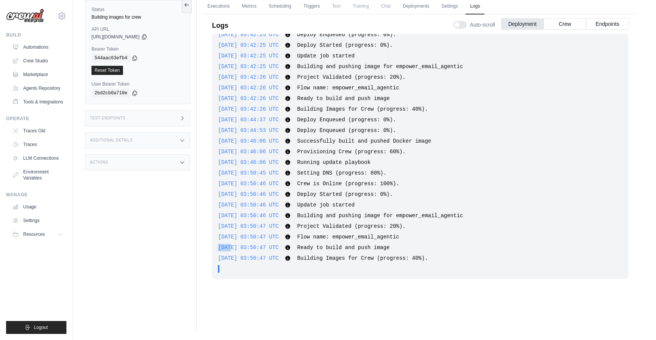
click at [373, 243] on div "[DATE] 18:45:11 UTC Deploy Enqueued (progress: 0%). Show more Show less [DATE] …" at bounding box center [420, 156] width 417 height 245
click at [41, 51] on link "Automations" at bounding box center [38, 47] width 57 height 12
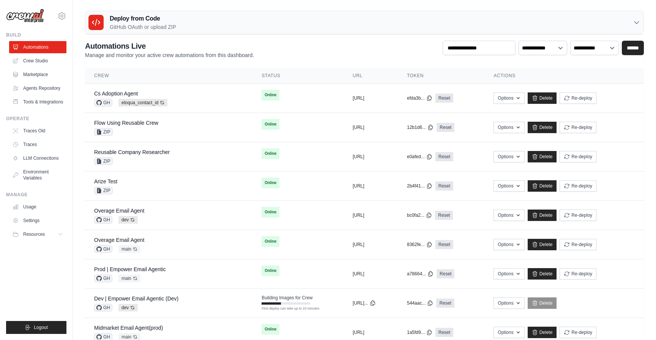
click at [311, 51] on div "**********" at bounding box center [364, 50] width 559 height 18
click at [57, 233] on button "Resources" at bounding box center [38, 234] width 57 height 12
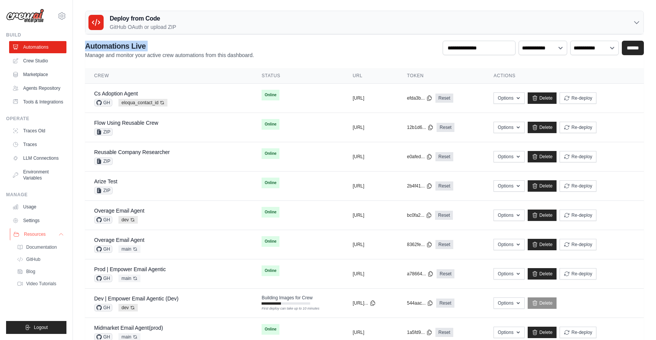
click at [57, 233] on button "Resources" at bounding box center [38, 234] width 57 height 12
click at [334, 49] on div "**********" at bounding box center [364, 50] width 559 height 18
click at [196, 299] on div "Dev | Empower Email Agentic (Dev) GH dev Auto-deploy enabled" at bounding box center [168, 302] width 149 height 17
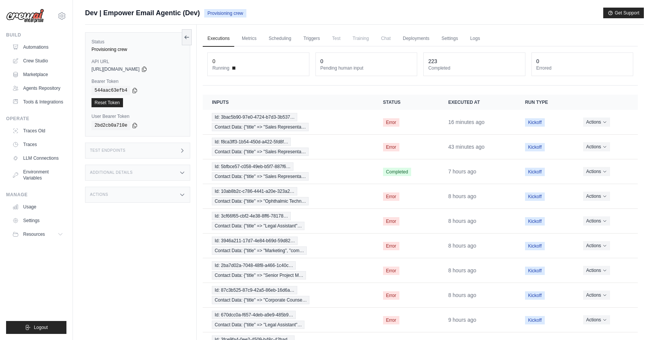
click at [425, 86] on div "**********" at bounding box center [420, 212] width 435 height 333
click at [415, 82] on div "0 Running 0 Pending human input 223 Completed 0 Errored" at bounding box center [420, 65] width 435 height 39
click at [475, 40] on link "Logs" at bounding box center [475, 39] width 19 height 16
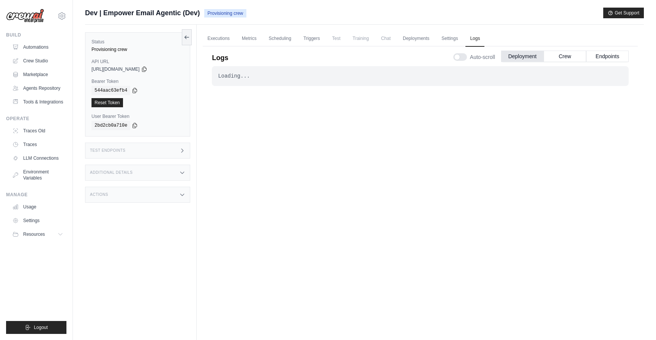
scroll to position [32, 0]
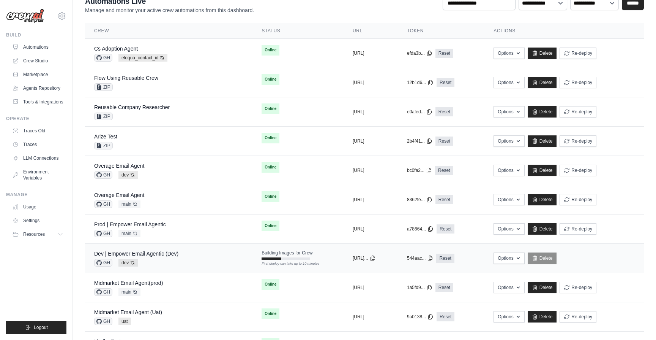
scroll to position [59, 0]
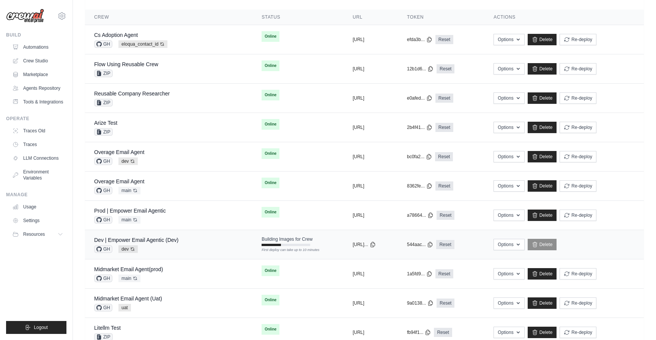
click at [189, 249] on div "Dev | Empower Email Agentic (Dev) GH dev Auto-deploy enabled" at bounding box center [168, 244] width 149 height 17
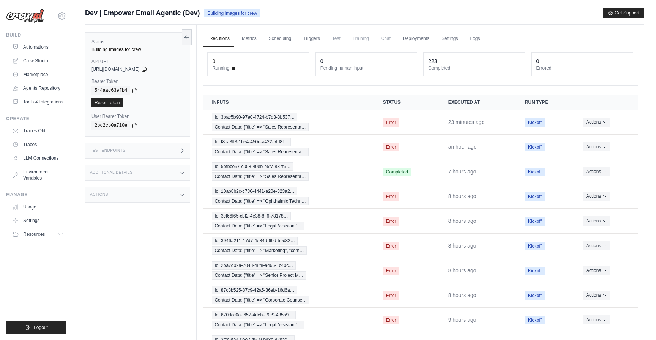
click at [155, 286] on div "Status Building images for crew API URL copied https://empower-email-agentic-0a…" at bounding box center [141, 195] width 112 height 340
click at [452, 44] on link "Settings" at bounding box center [449, 39] width 25 height 16
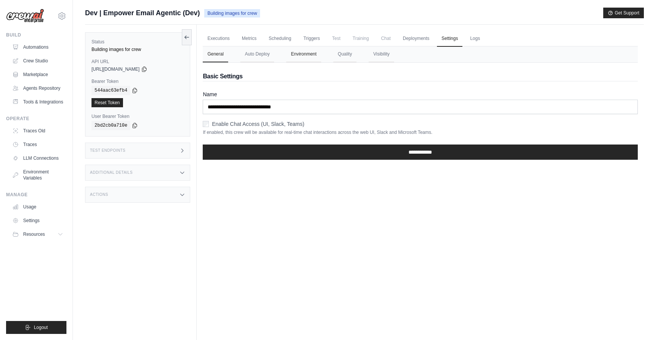
click at [297, 56] on button "Environment" at bounding box center [303, 54] width 35 height 16
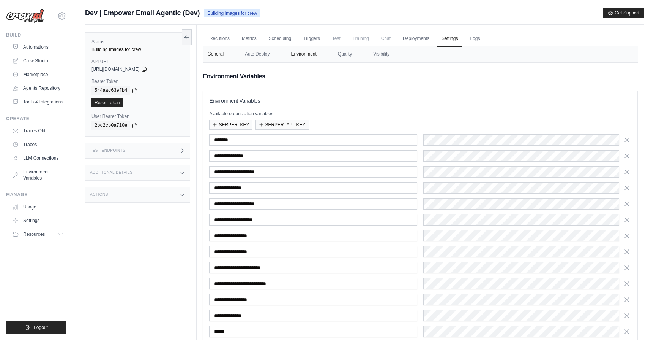
click at [213, 49] on button "General" at bounding box center [215, 54] width 25 height 16
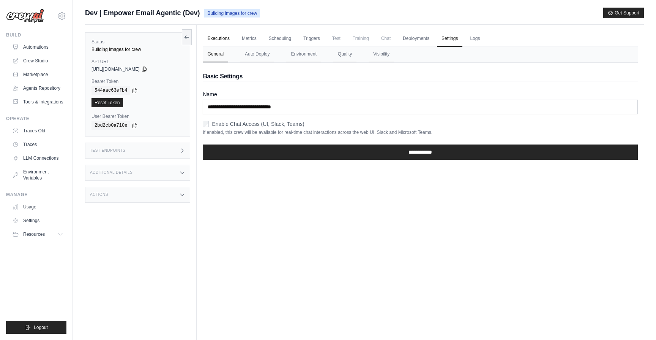
click at [217, 40] on link "Executions" at bounding box center [219, 39] width 32 height 16
